Goal: Task Accomplishment & Management: Complete application form

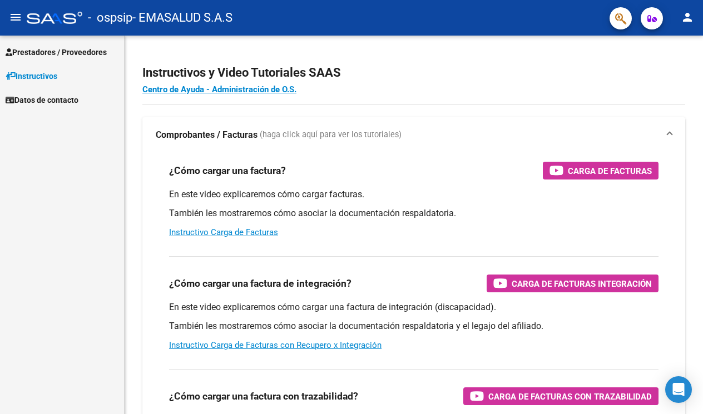
click at [43, 48] on span "Prestadores / Proveedores" at bounding box center [56, 52] width 101 height 12
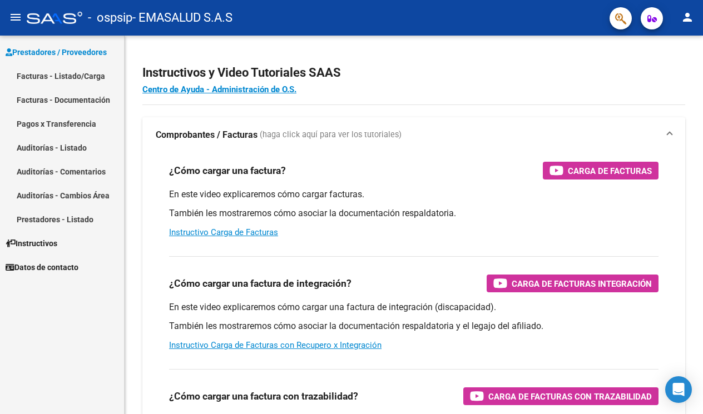
click at [51, 97] on link "Facturas - Documentación" at bounding box center [62, 100] width 124 height 24
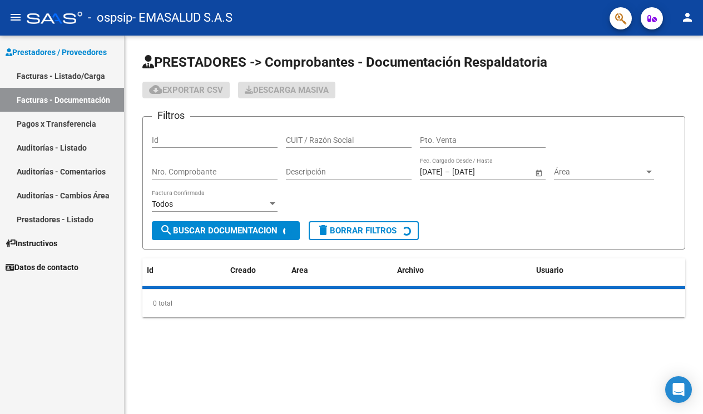
click at [56, 74] on link "Facturas - Listado/Carga" at bounding box center [62, 76] width 124 height 24
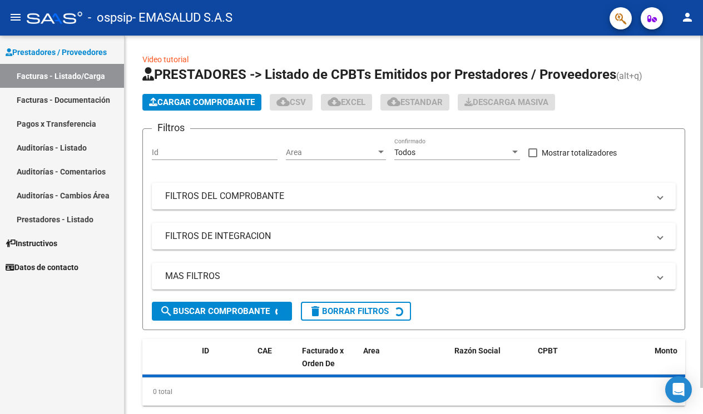
click at [204, 105] on span "Cargar Comprobante" at bounding box center [202, 102] width 106 height 10
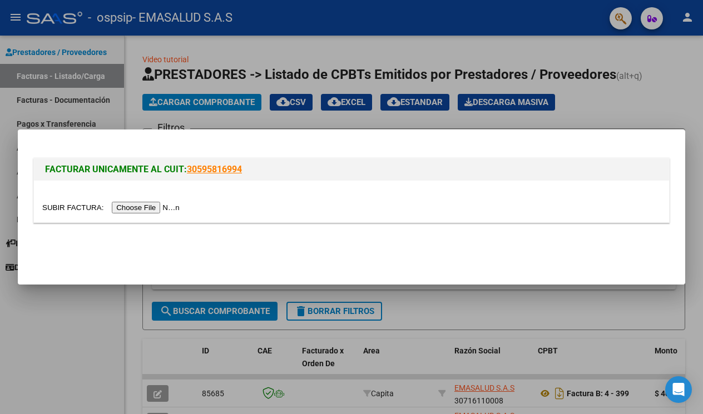
click at [132, 208] on input "file" at bounding box center [112, 208] width 141 height 12
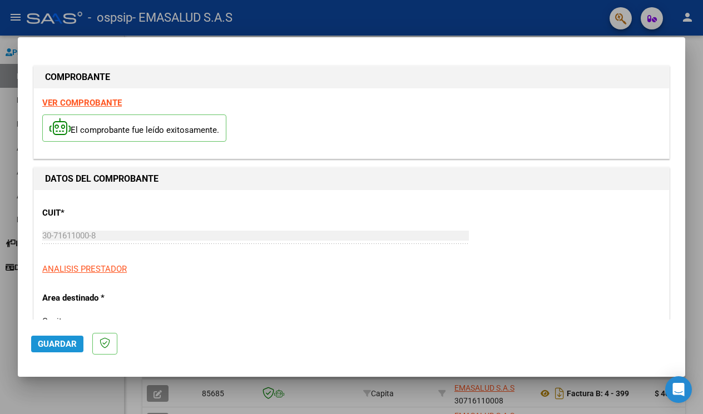
click at [64, 349] on span "Guardar" at bounding box center [57, 344] width 39 height 10
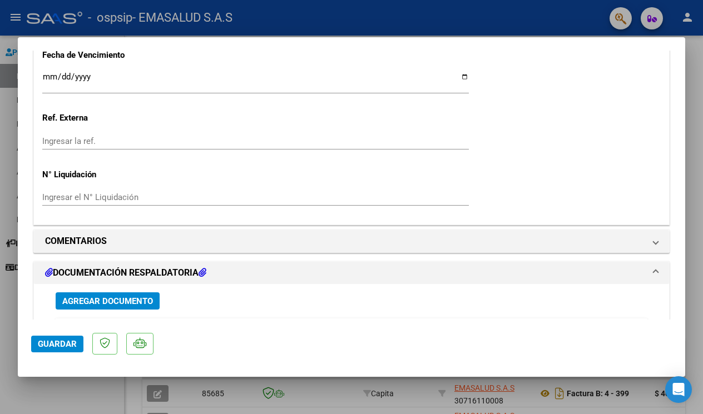
scroll to position [754, 0]
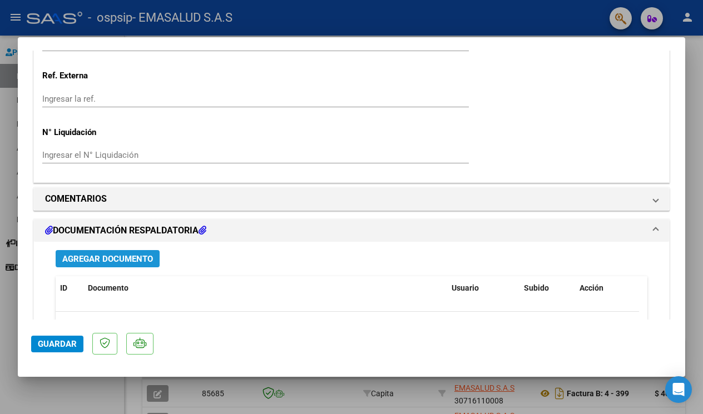
click at [129, 254] on span "Agregar Documento" at bounding box center [107, 259] width 91 height 10
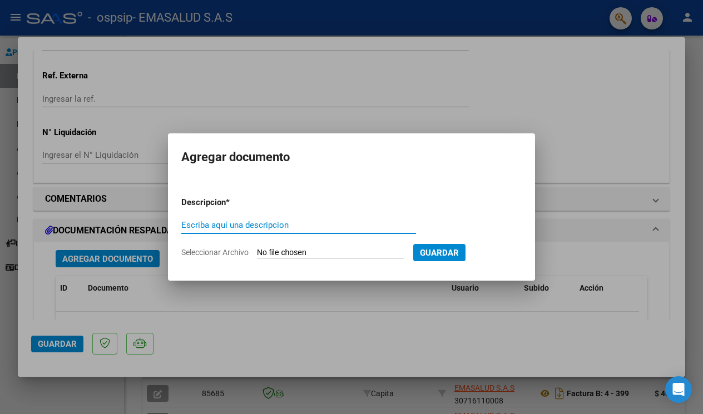
click at [219, 228] on input "Escriba aquí una descripcion" at bounding box center [298, 225] width 235 height 10
type input "estadística"
click at [322, 256] on input "Seleccionar Archivo" at bounding box center [330, 253] width 147 height 11
type input "C:\fakepath\Estadisticas [DATE] ema salud.xlsx"
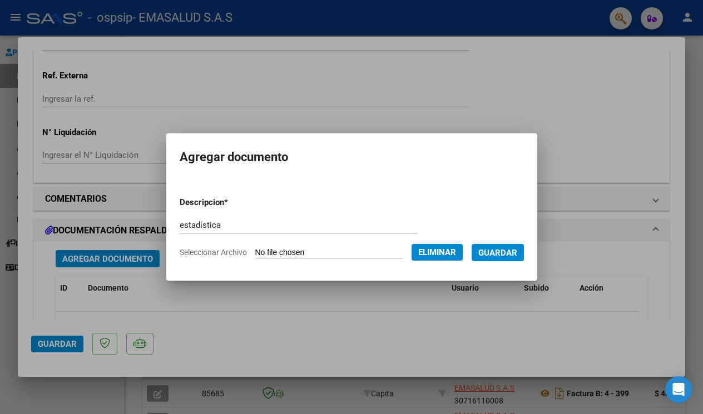
click at [516, 253] on span "Guardar" at bounding box center [497, 253] width 39 height 10
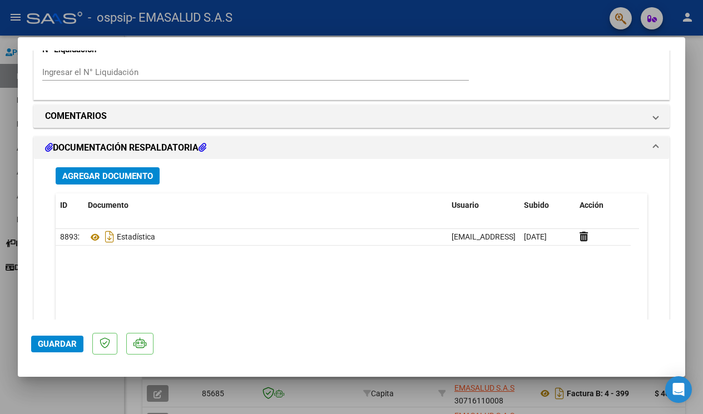
scroll to position [893, 0]
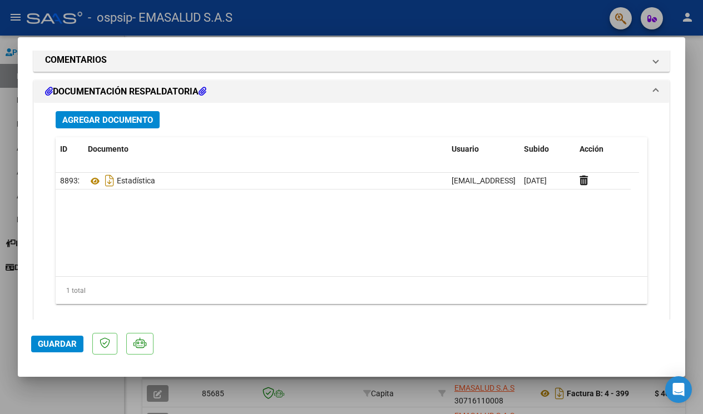
click at [53, 340] on span "Guardar" at bounding box center [57, 344] width 39 height 10
click at [689, 344] on div at bounding box center [351, 207] width 703 height 414
